Goal: Navigation & Orientation: Find specific page/section

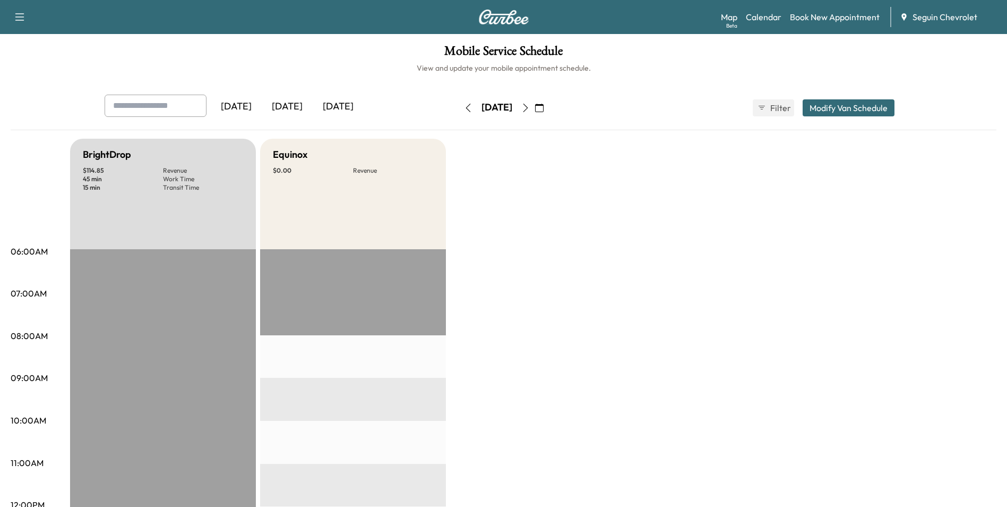
click at [282, 108] on div "[DATE]" at bounding box center [287, 107] width 51 height 24
click at [338, 106] on div "[DATE]" at bounding box center [338, 107] width 51 height 24
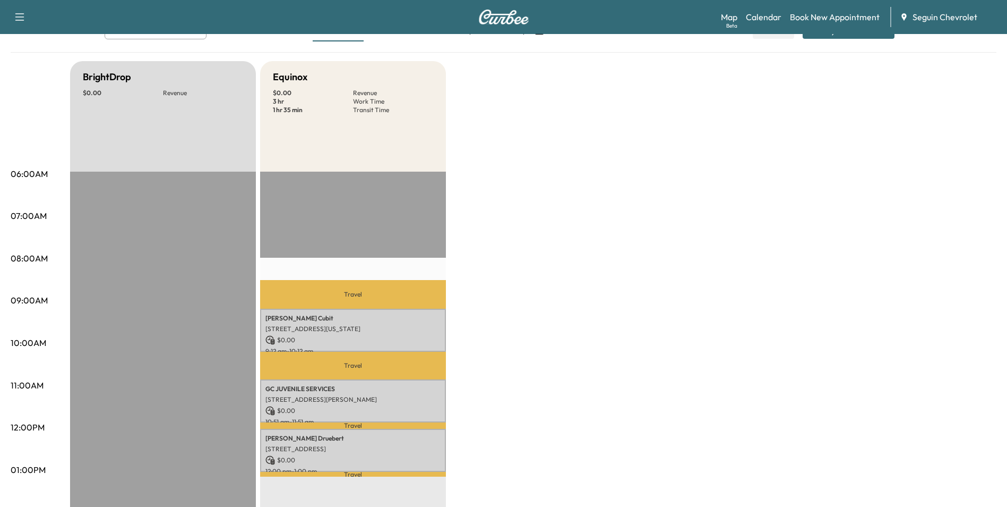
scroll to position [53, 0]
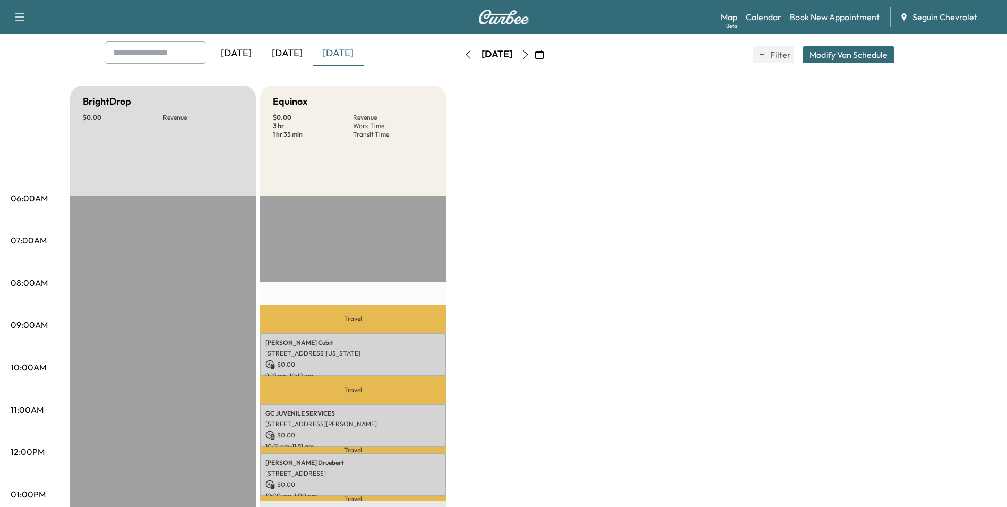
click at [530, 58] on icon "button" at bounding box center [525, 54] width 8 height 8
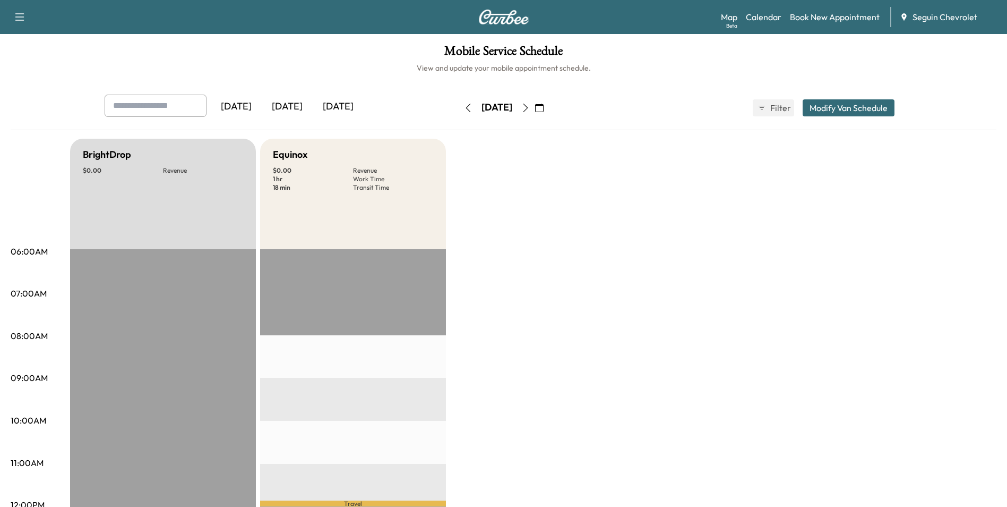
click at [530, 111] on icon "button" at bounding box center [525, 108] width 8 height 8
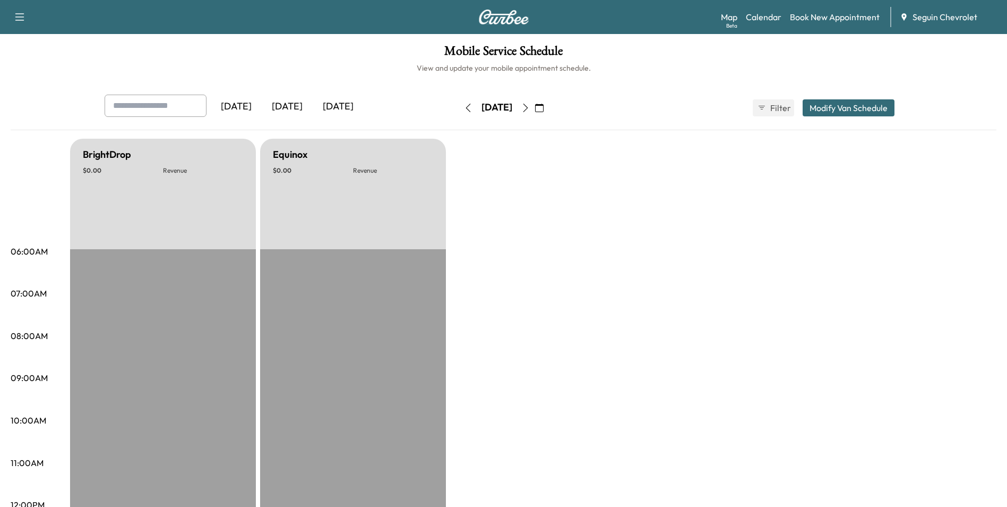
click at [535, 111] on button "button" at bounding box center [526, 107] width 18 height 17
click at [530, 111] on icon "button" at bounding box center [525, 108] width 8 height 8
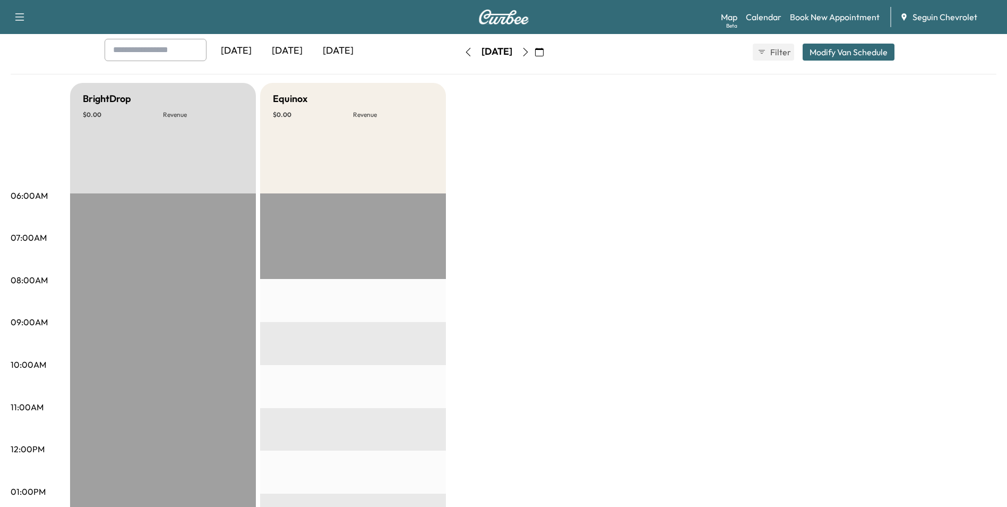
scroll to position [53, 0]
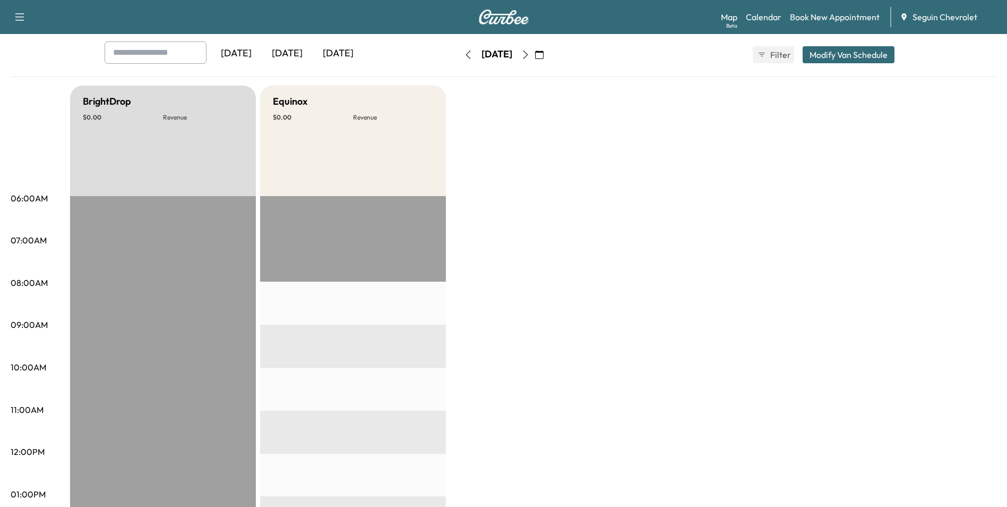
click at [535, 57] on button "button" at bounding box center [526, 54] width 18 height 17
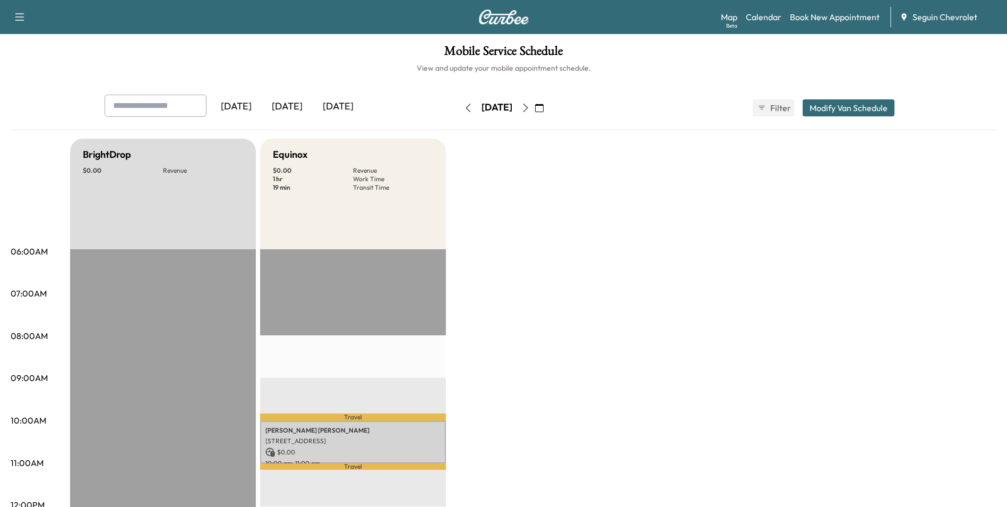
click at [528, 110] on icon "button" at bounding box center [525, 108] width 5 height 8
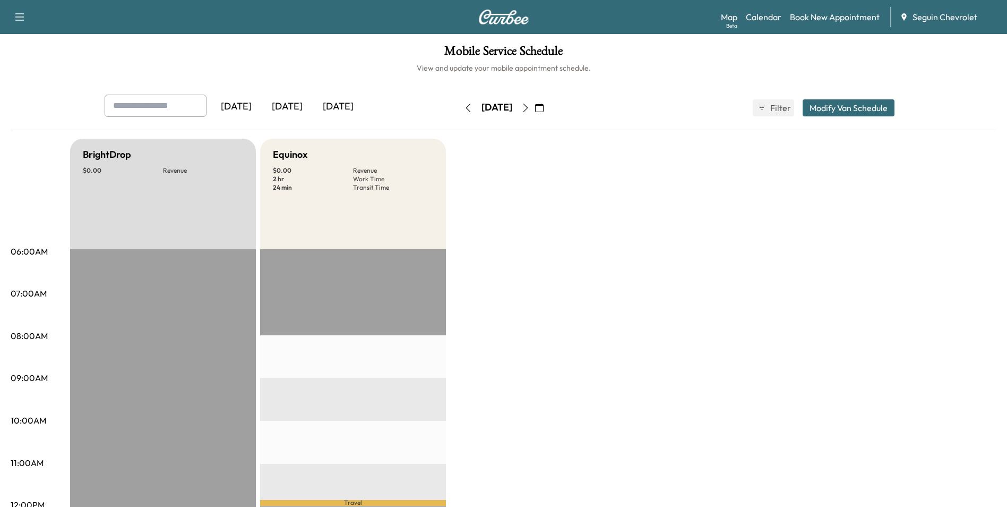
click at [530, 110] on icon "button" at bounding box center [525, 108] width 8 height 8
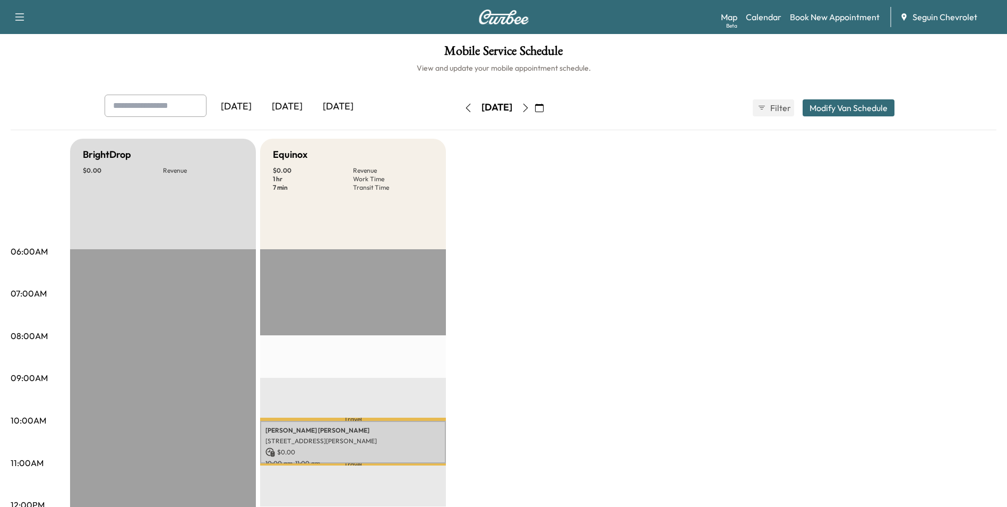
click at [535, 113] on button "button" at bounding box center [526, 107] width 18 height 17
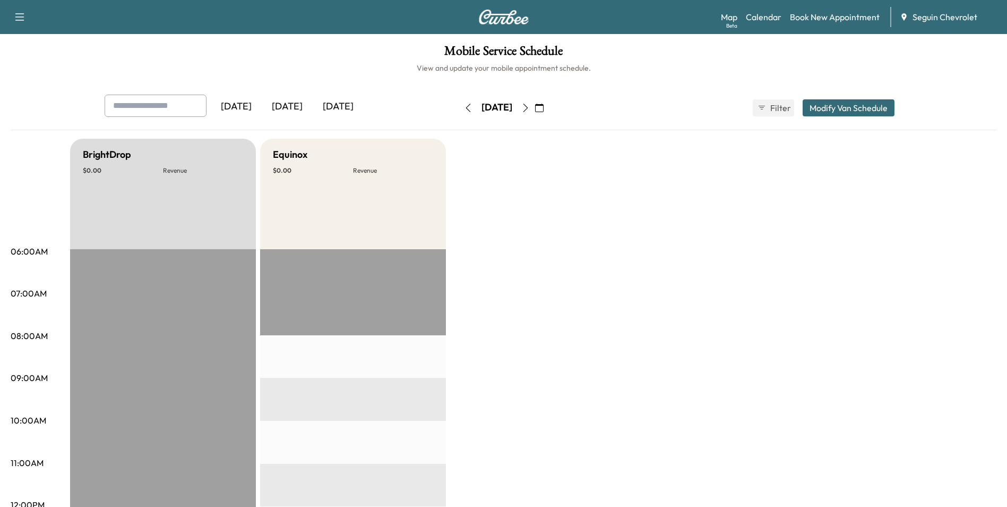
click at [464, 110] on icon "button" at bounding box center [468, 108] width 8 height 8
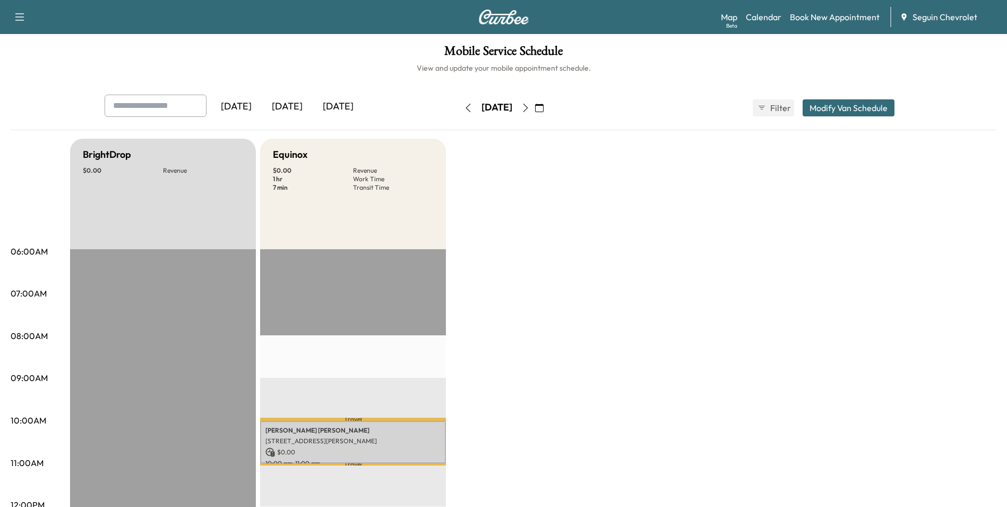
click at [459, 110] on button "button" at bounding box center [468, 107] width 18 height 17
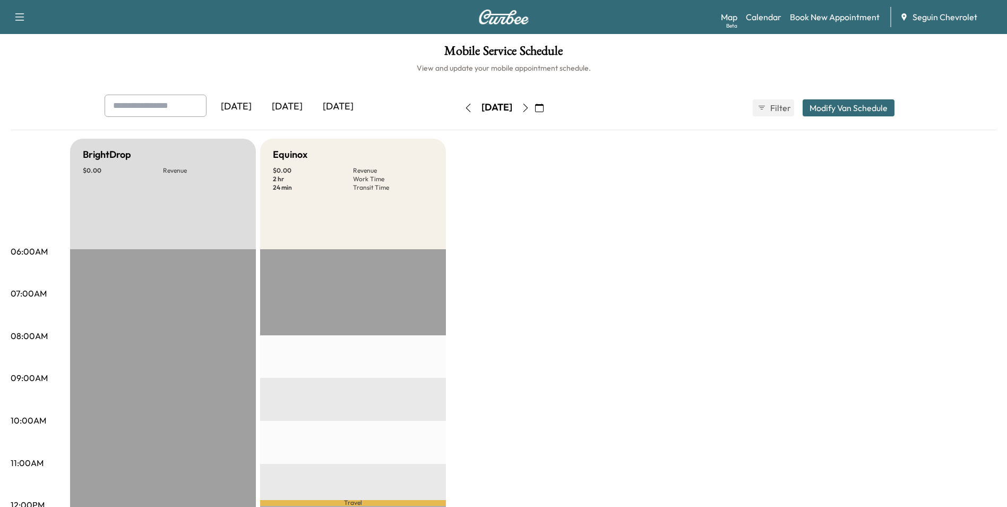
click at [459, 110] on div "[DATE]" at bounding box center [496, 107] width 75 height 17
click at [464, 111] on icon "button" at bounding box center [468, 108] width 8 height 8
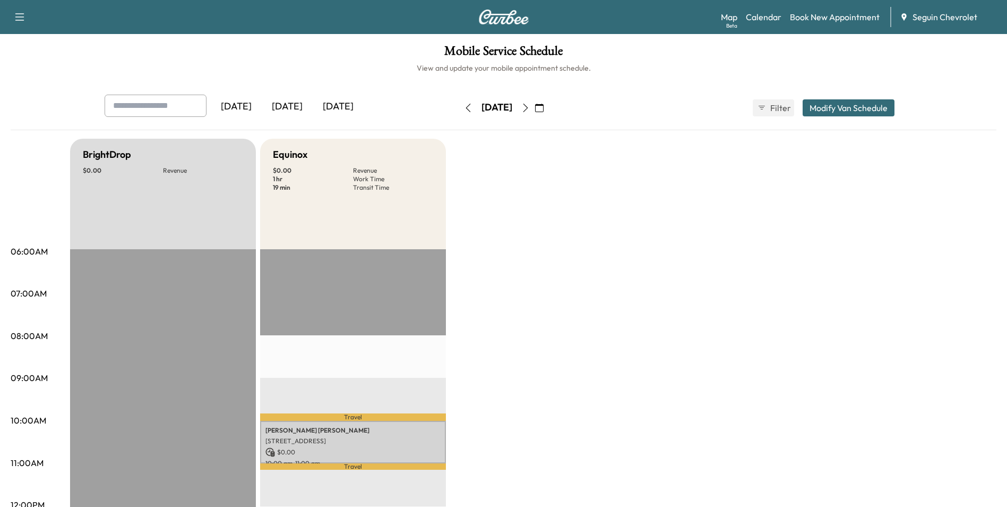
click at [464, 111] on icon "button" at bounding box center [468, 108] width 8 height 8
